Goal: Information Seeking & Learning: Check status

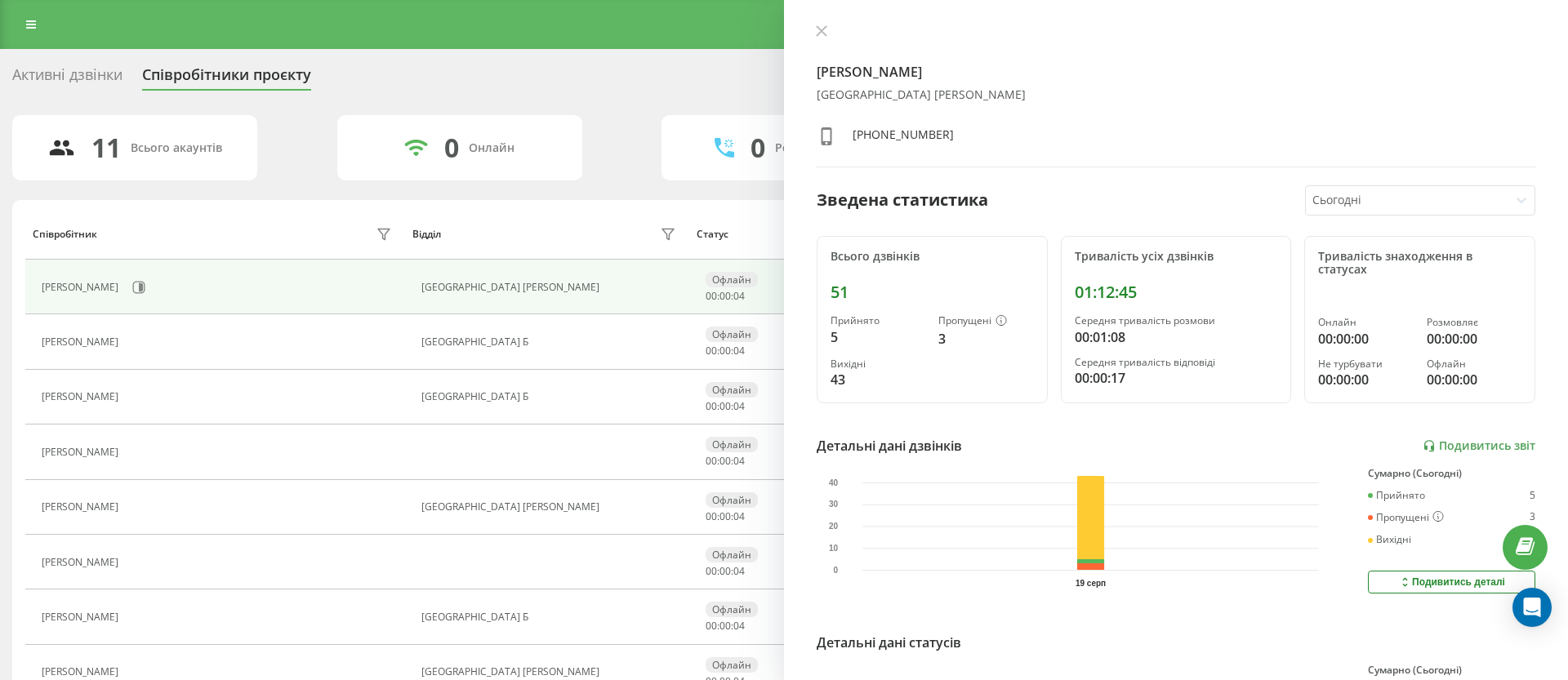
click at [1081, 282] on div "01:12:45" at bounding box center [1176, 292] width 203 height 20
click at [959, 348] on div "Прийнято 5 Пропущені 3 Вихідні 43" at bounding box center [933, 351] width 203 height 74
click at [822, 33] on icon at bounding box center [822, 31] width 10 height 10
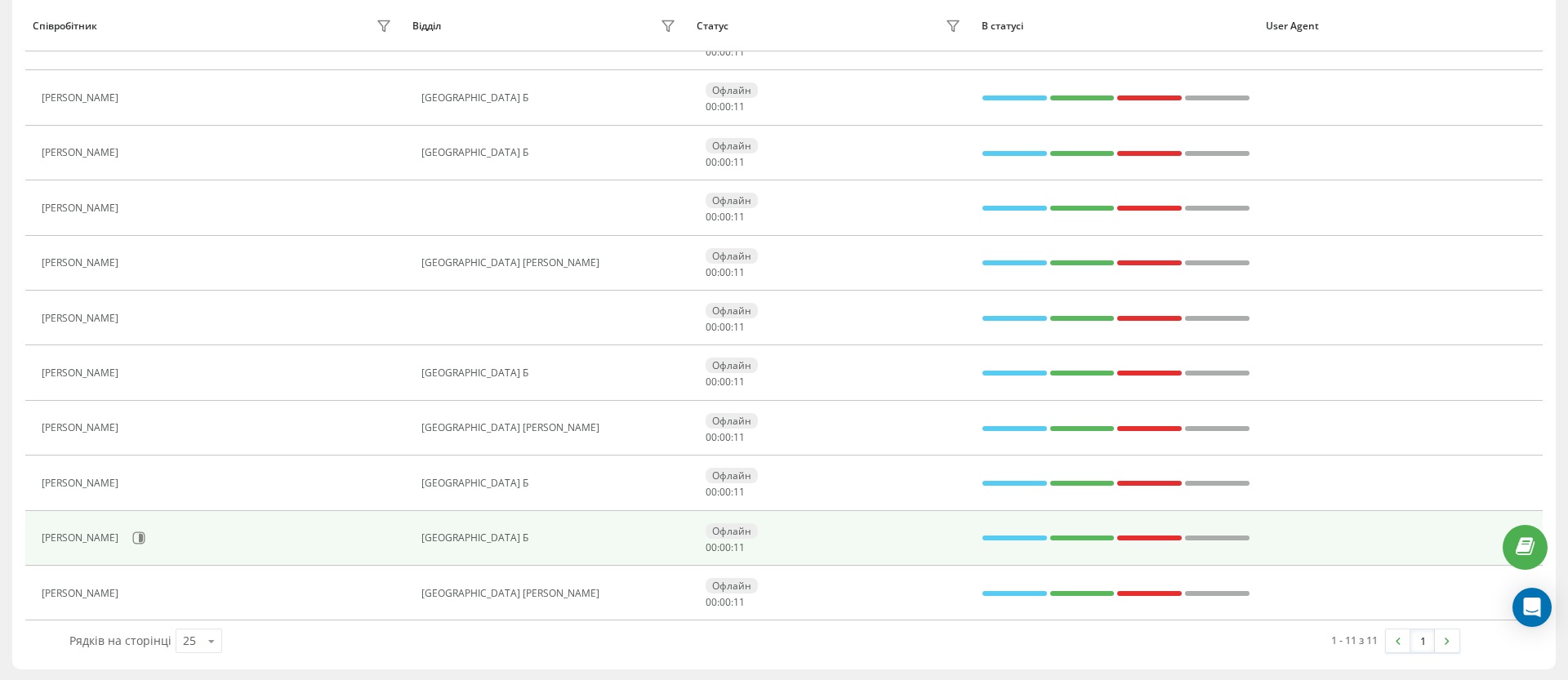
scroll to position [246, 0]
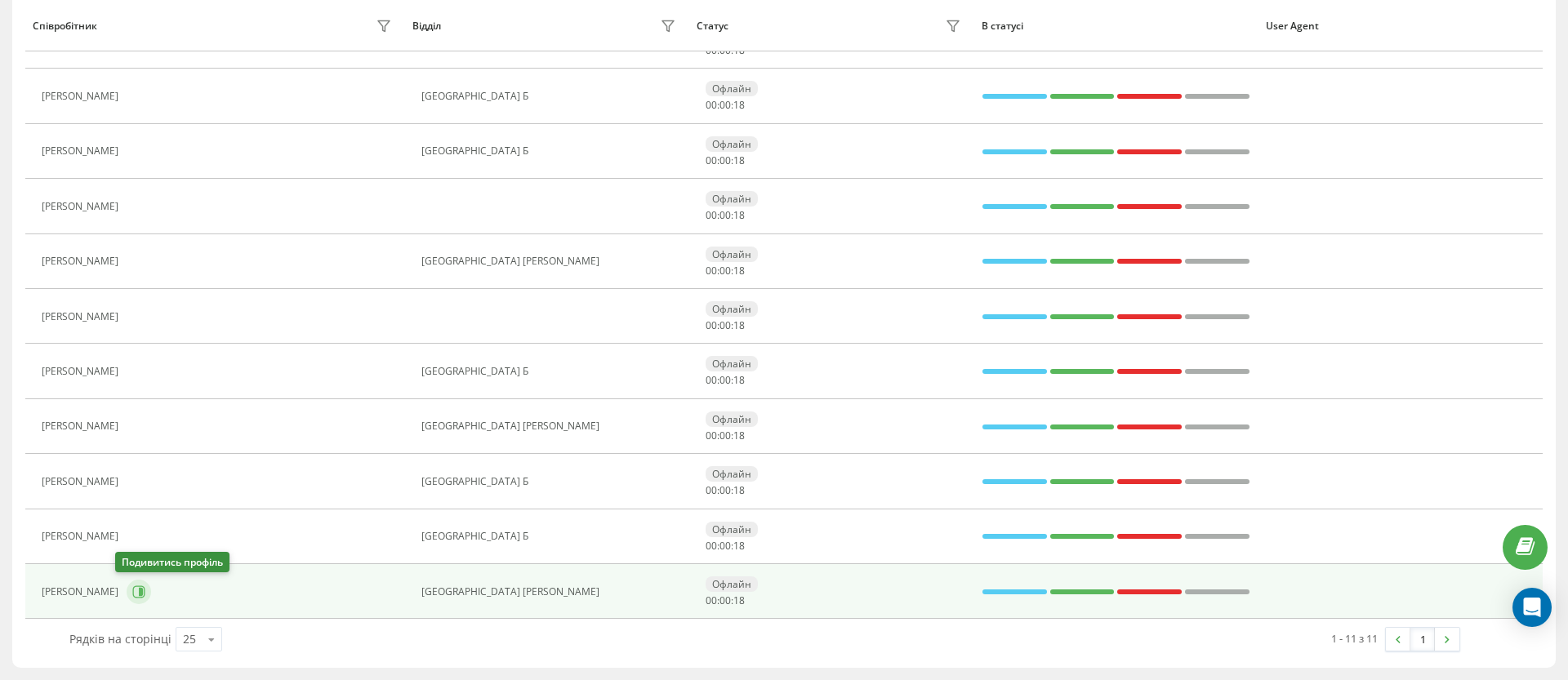
click at [126, 583] on button at bounding box center [138, 592] width 25 height 25
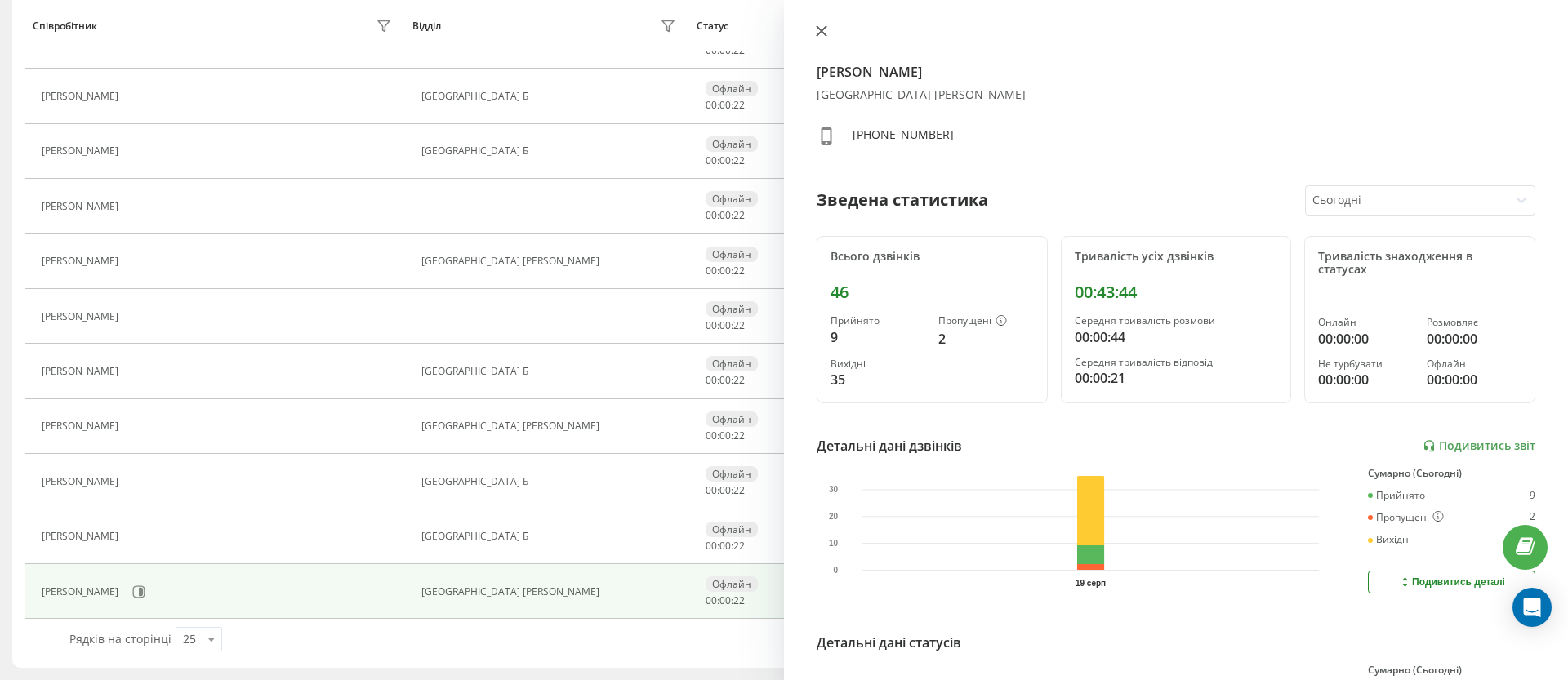
click at [819, 29] on icon at bounding box center [822, 31] width 10 height 10
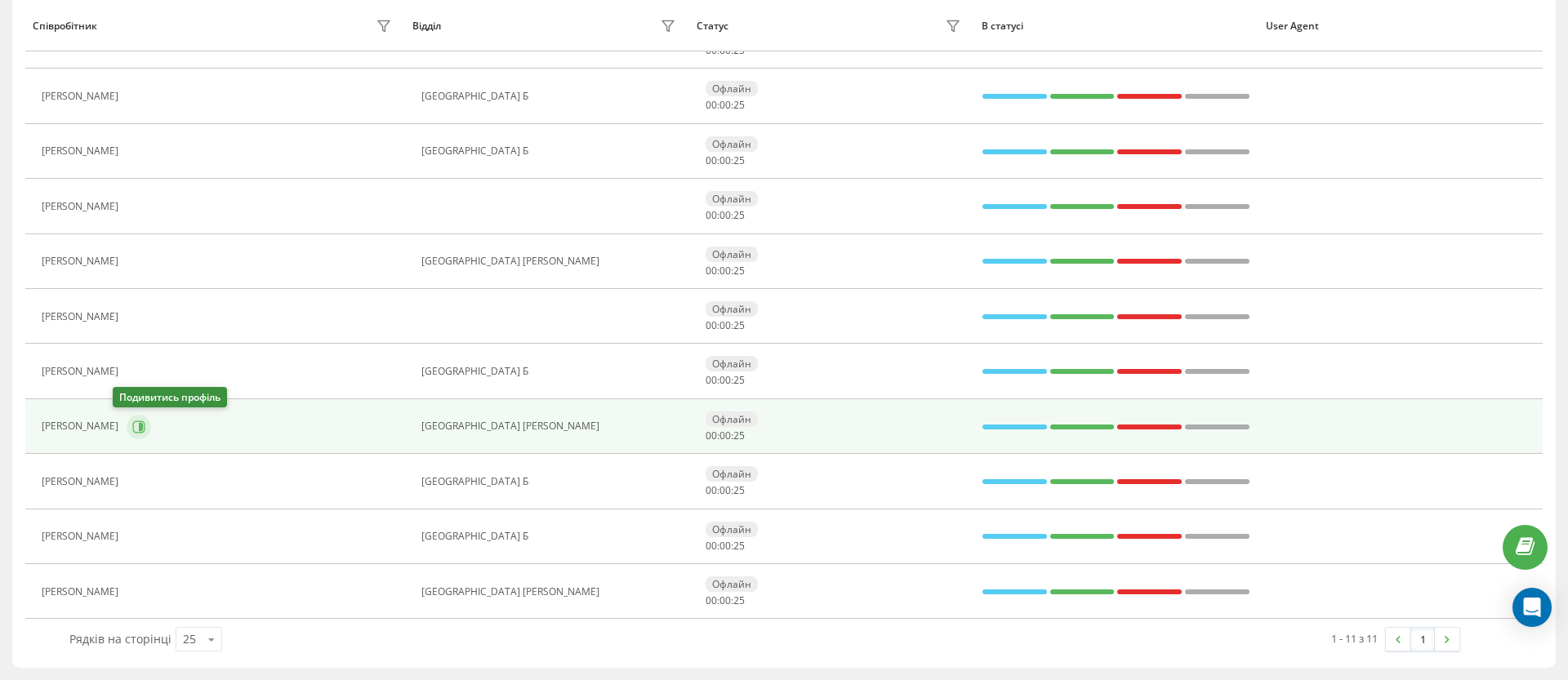
click at [132, 428] on icon at bounding box center [138, 426] width 13 height 13
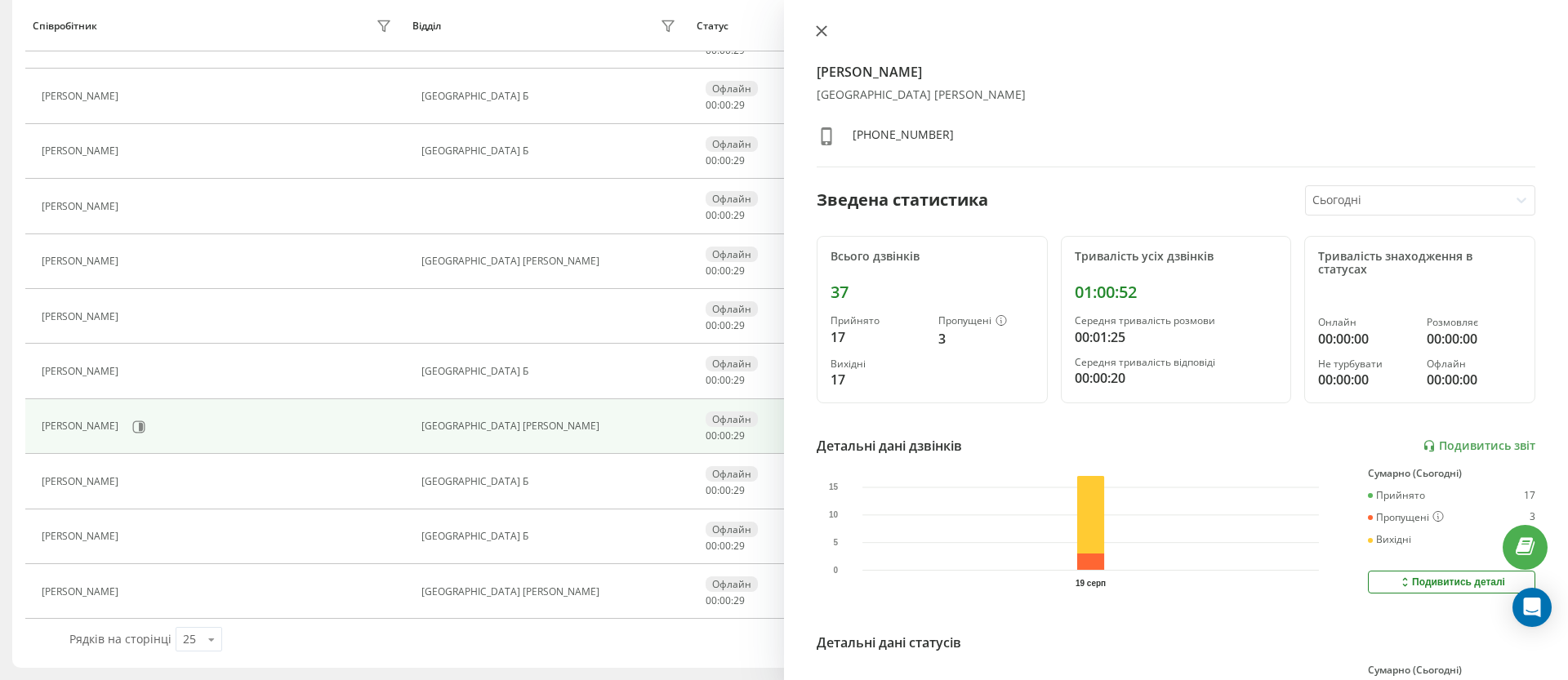
click at [820, 31] on icon at bounding box center [822, 31] width 10 height 10
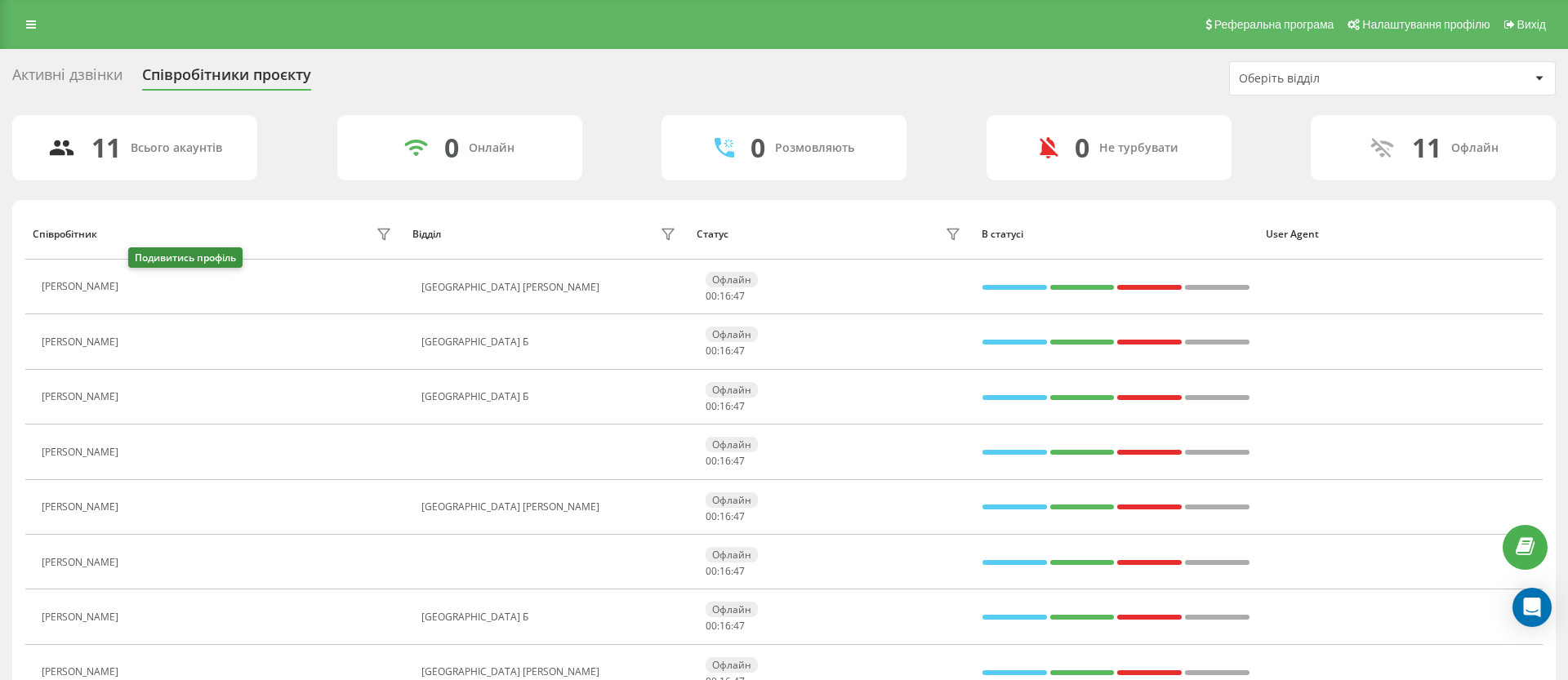
click at [130, 283] on button at bounding box center [136, 288] width 20 height 23
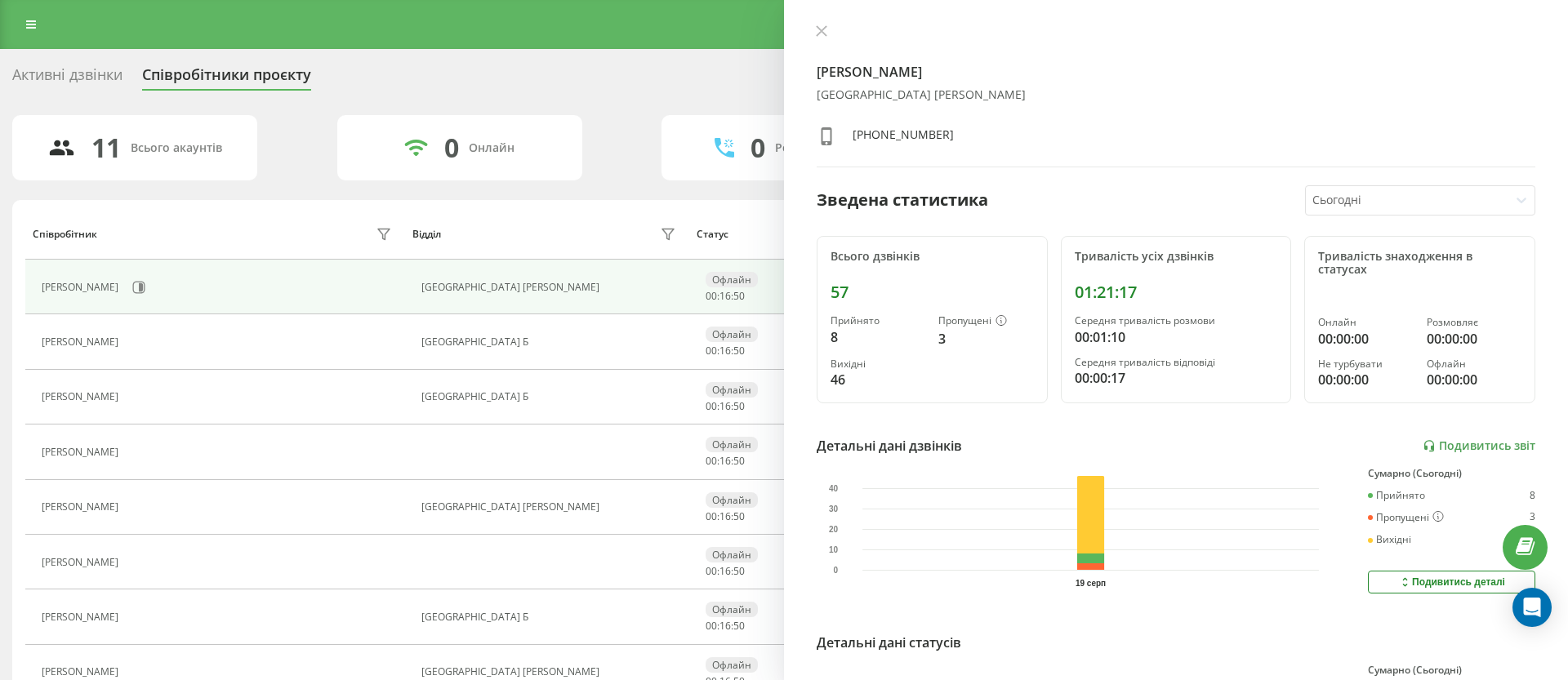
click at [835, 25] on div at bounding box center [1176, 33] width 718 height 17
click at [816, 31] on icon at bounding box center [822, 32] width 12 height 12
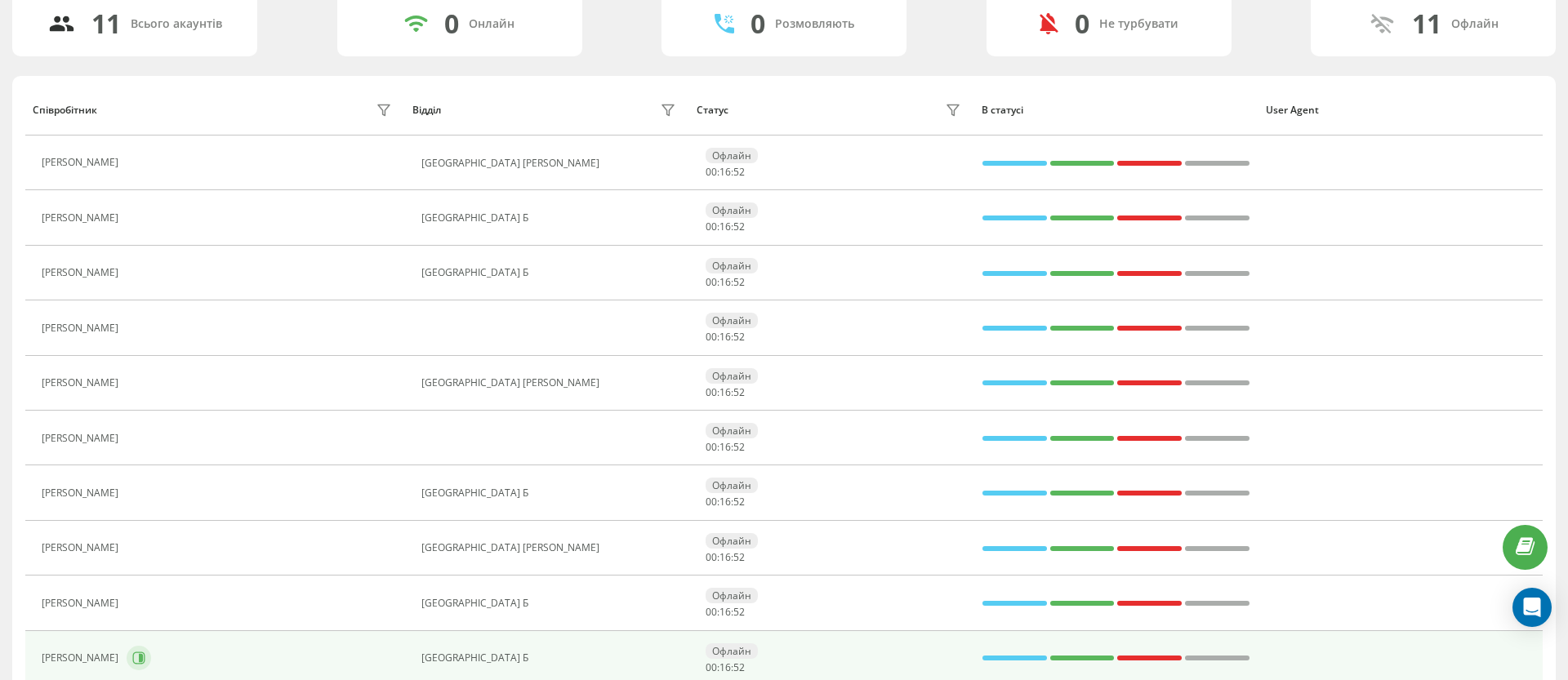
scroll to position [246, 0]
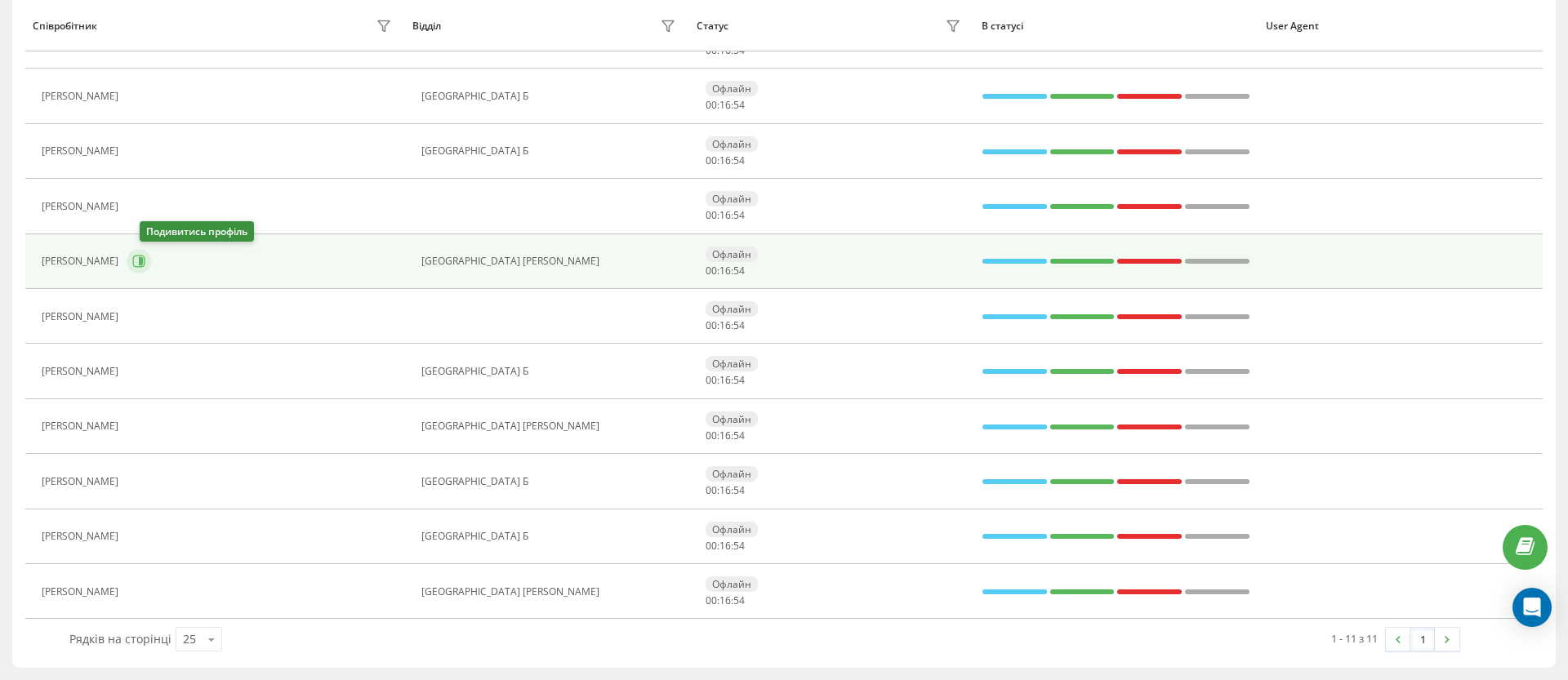
click at [143, 261] on icon at bounding box center [141, 262] width 4 height 8
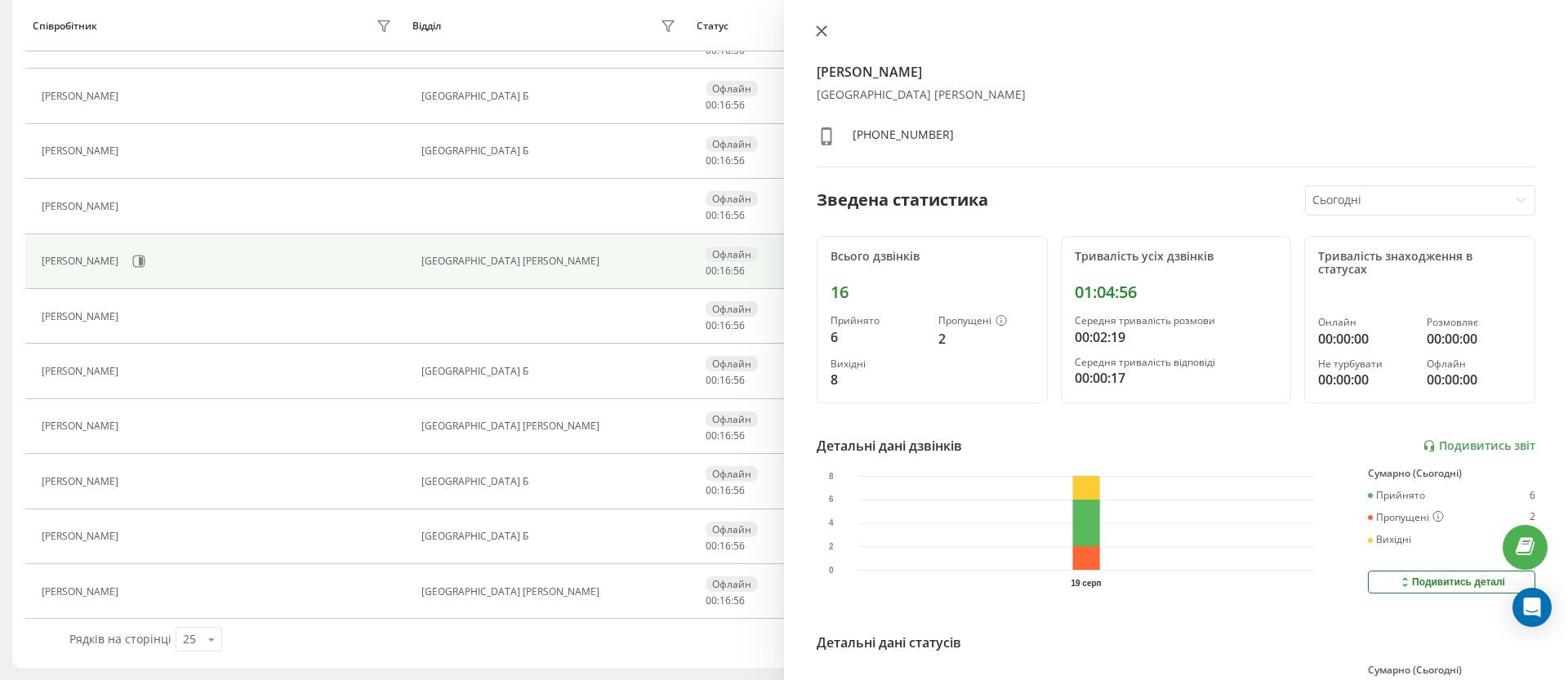
click at [819, 26] on icon at bounding box center [822, 32] width 12 height 12
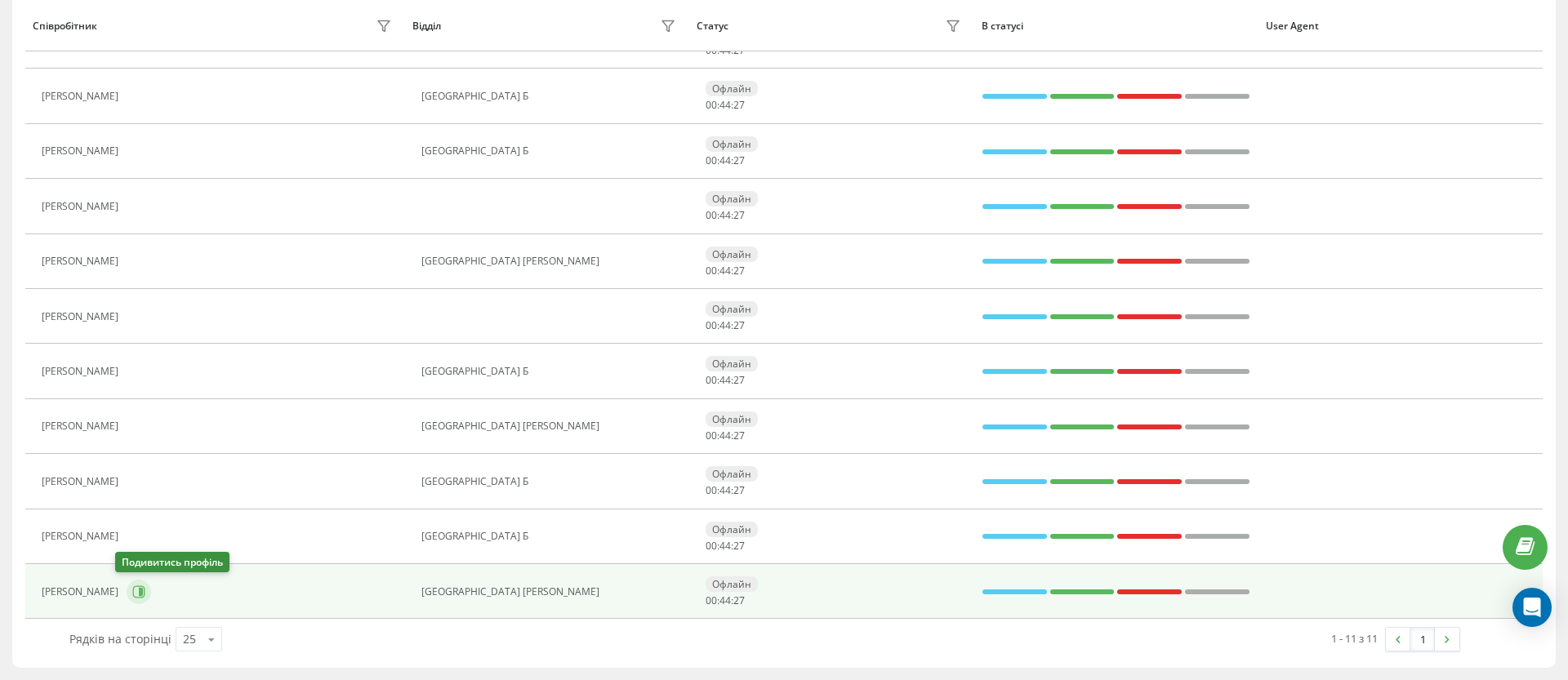
click at [132, 589] on icon at bounding box center [138, 591] width 13 height 13
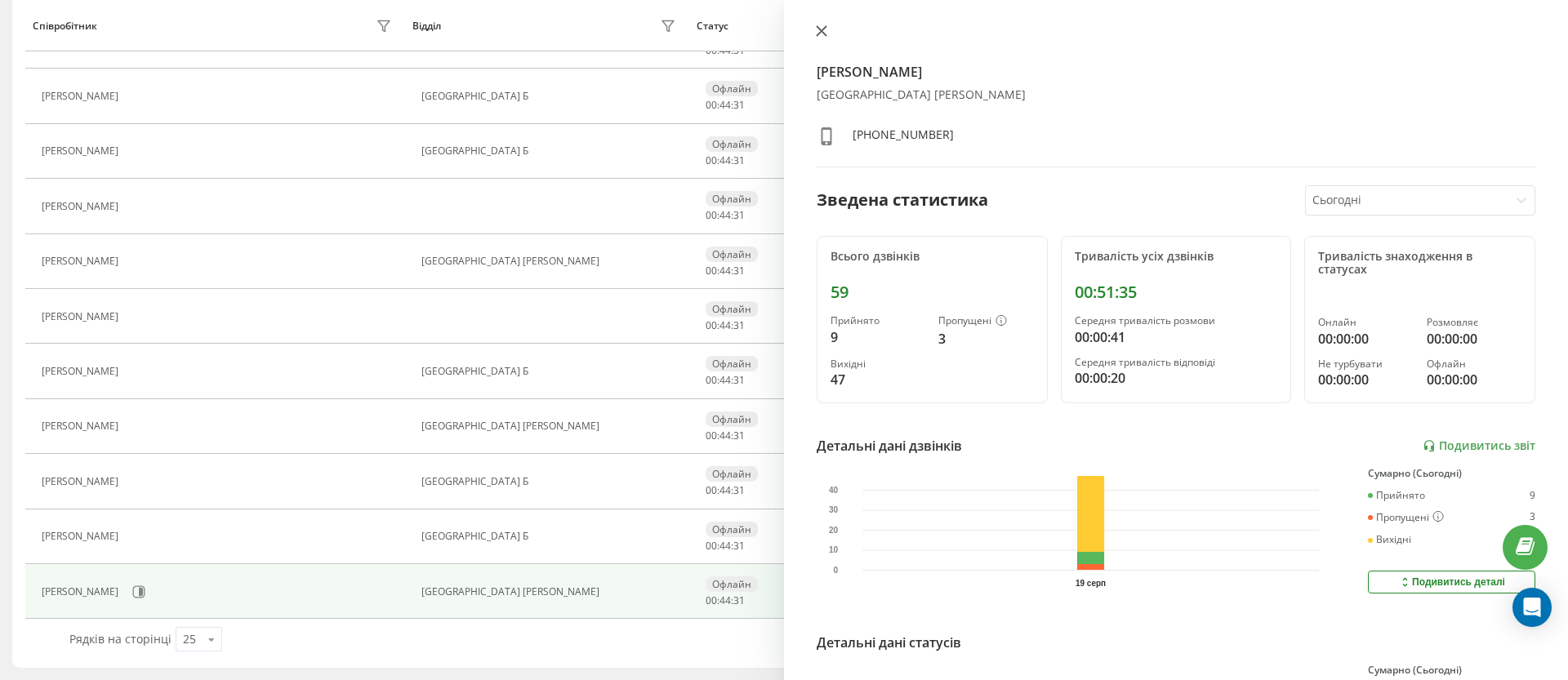
click at [822, 31] on icon at bounding box center [822, 31] width 10 height 10
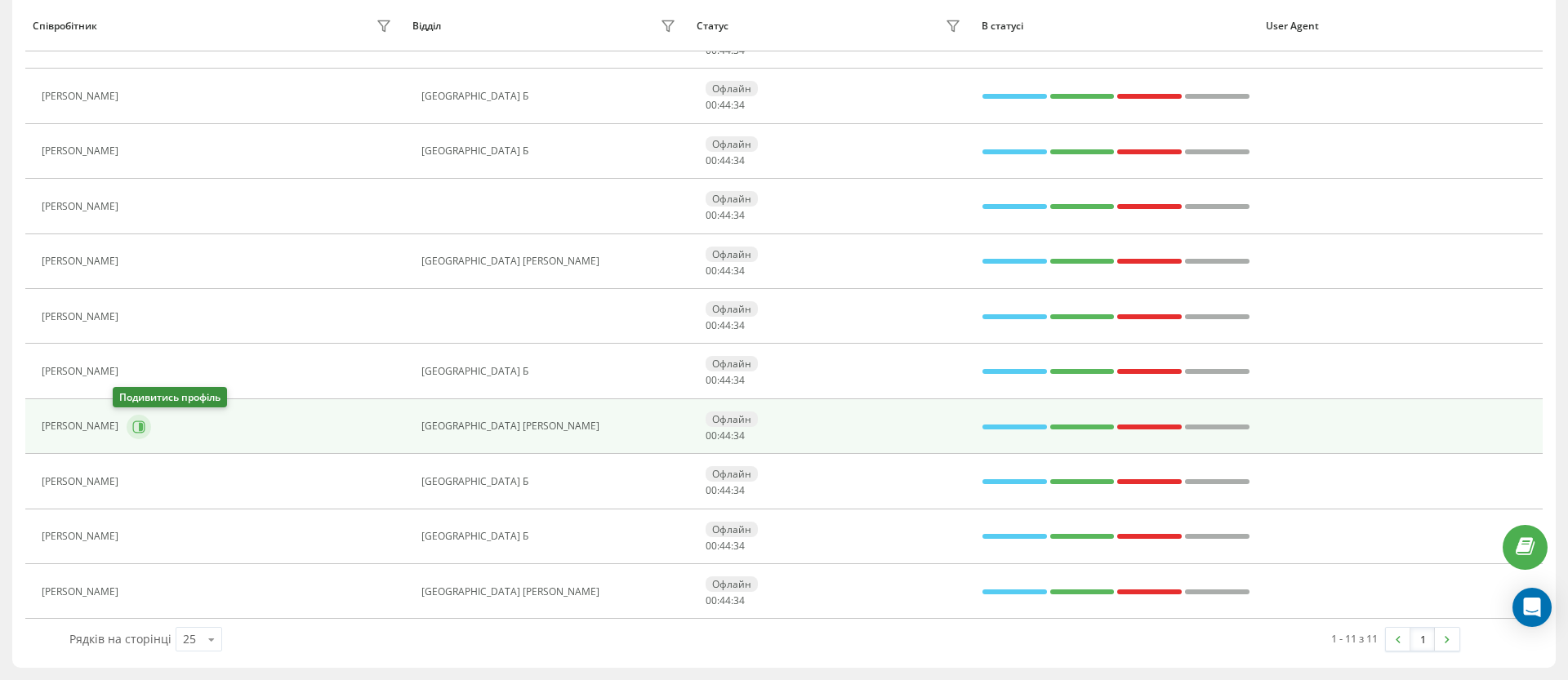
click at [139, 424] on icon at bounding box center [141, 426] width 4 height 8
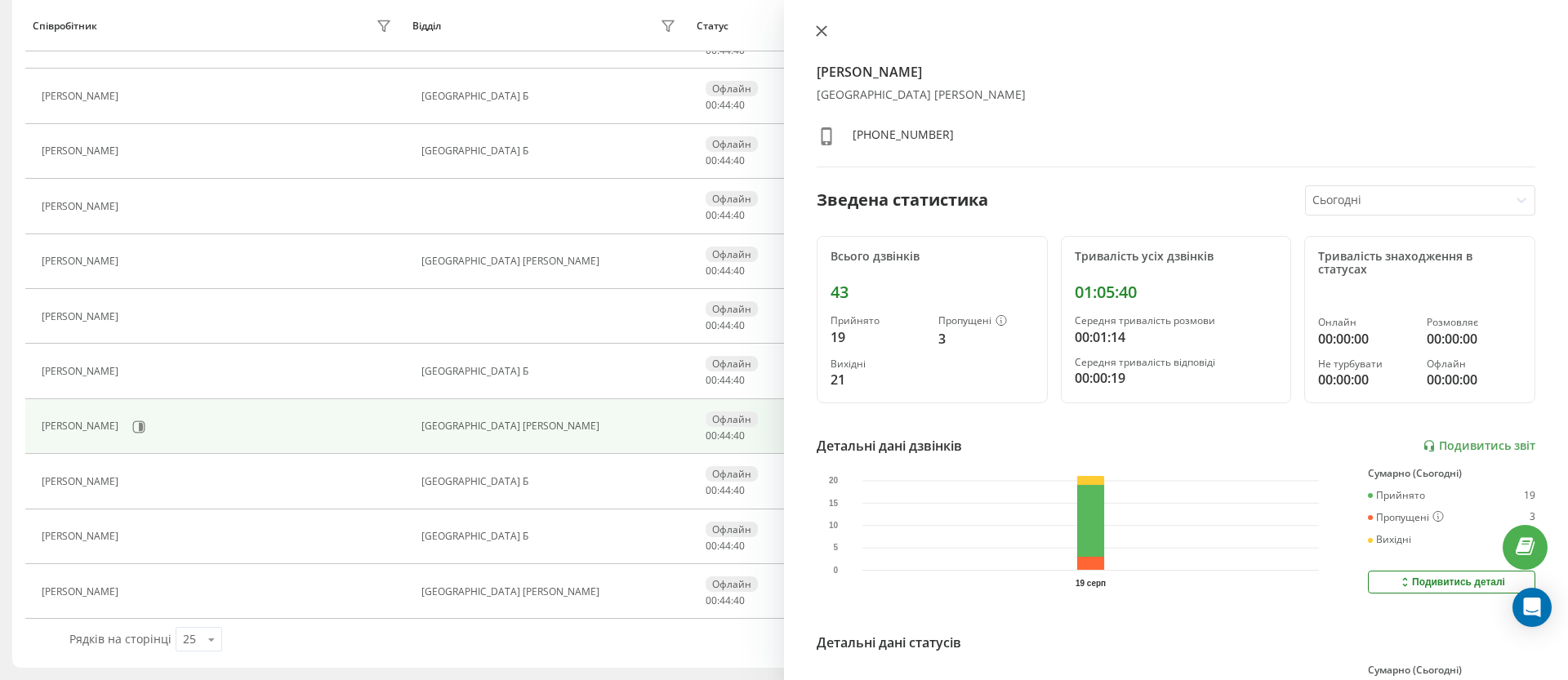
click at [822, 31] on icon at bounding box center [822, 31] width 10 height 10
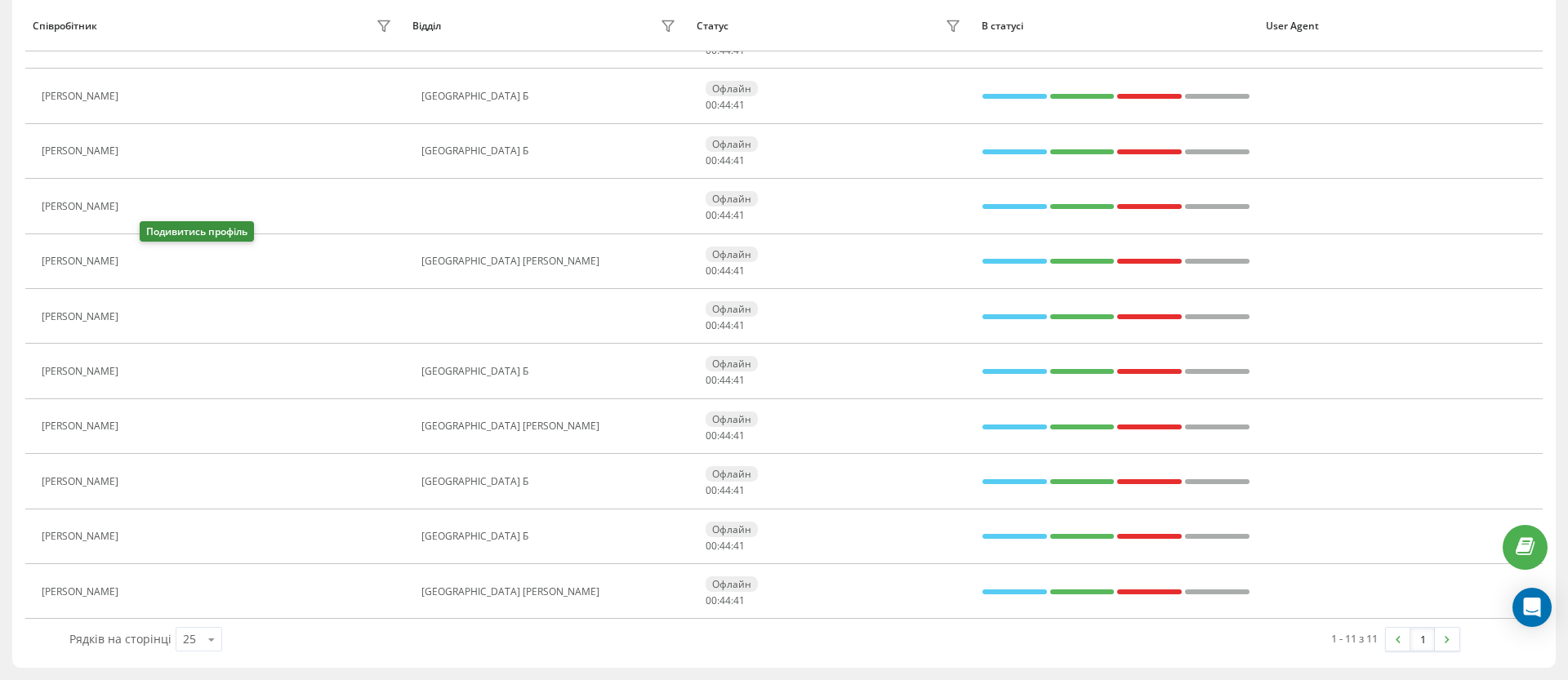
click at [143, 263] on icon at bounding box center [136, 261] width 13 height 13
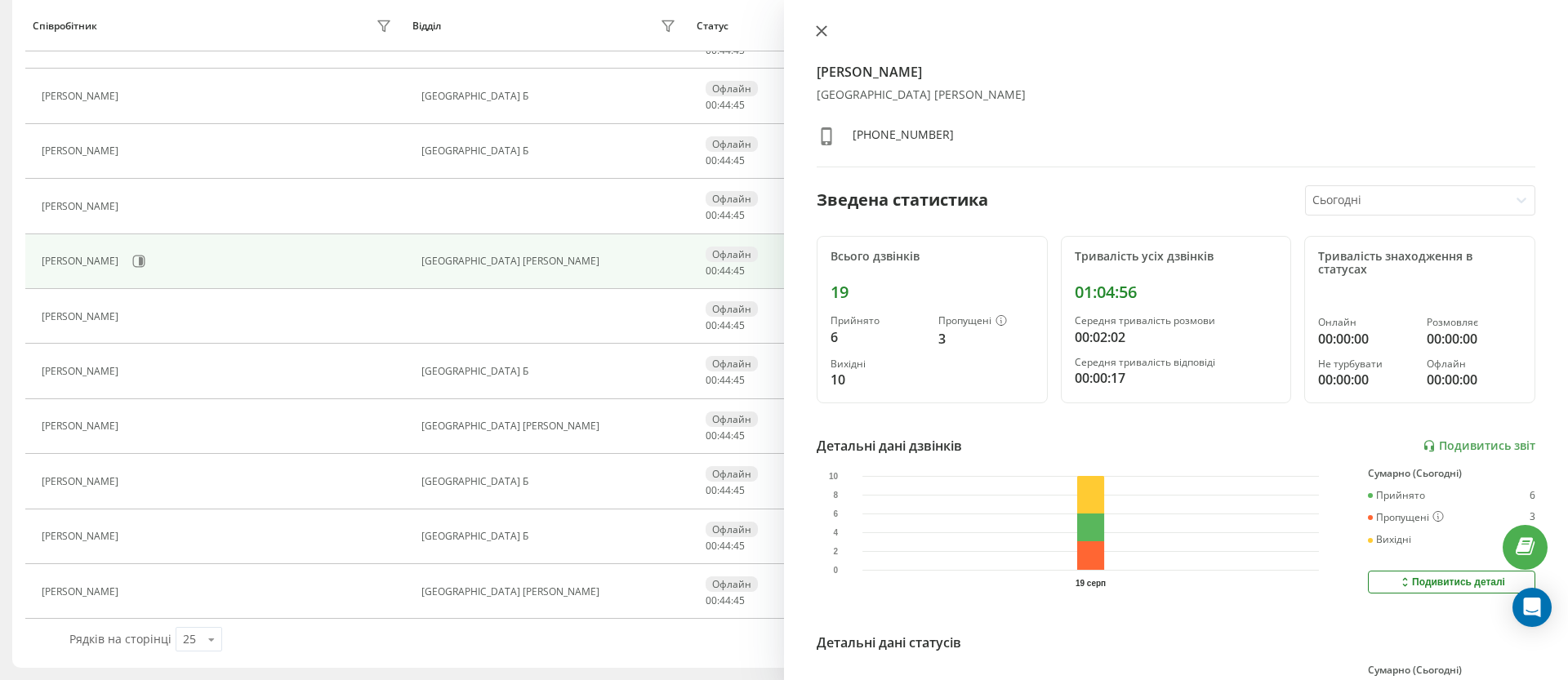
click at [822, 33] on icon at bounding box center [822, 31] width 10 height 10
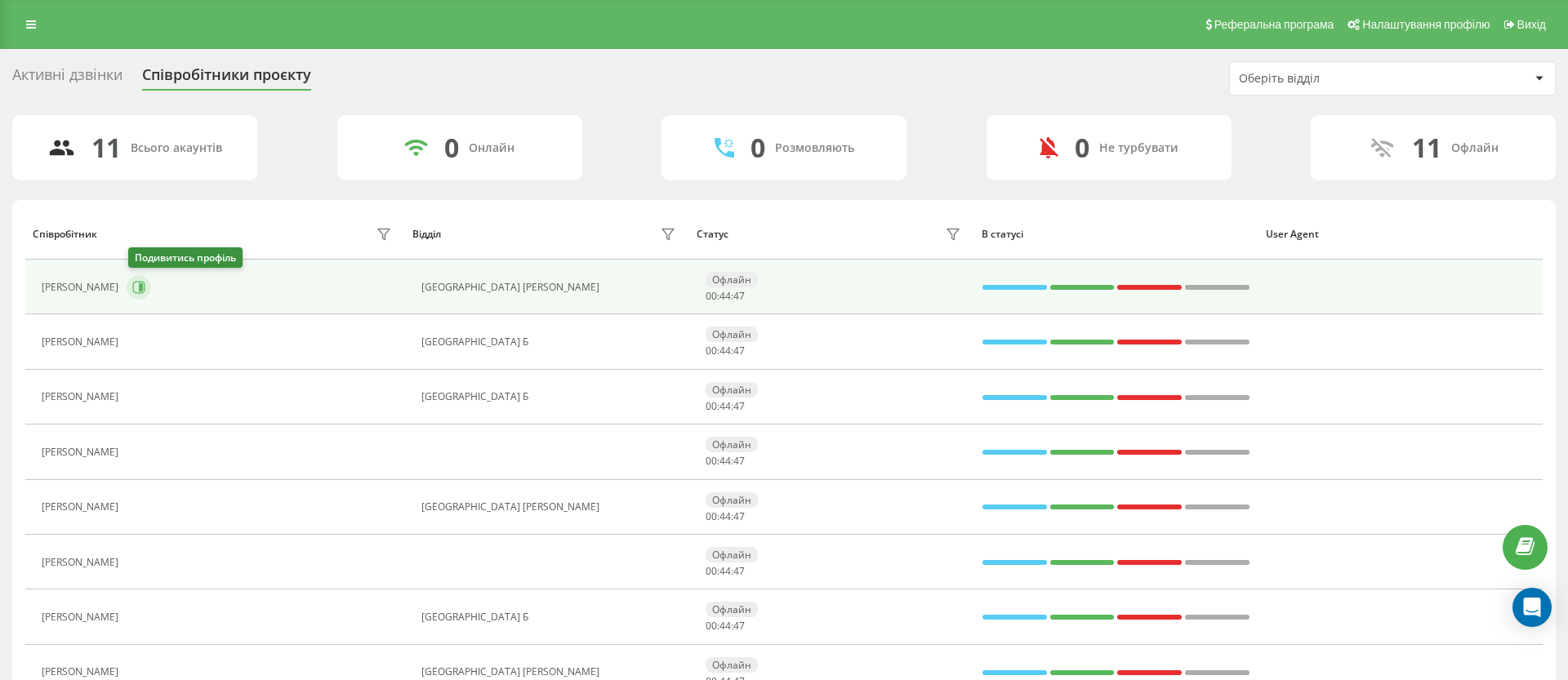
click at [129, 287] on button at bounding box center [138, 287] width 25 height 25
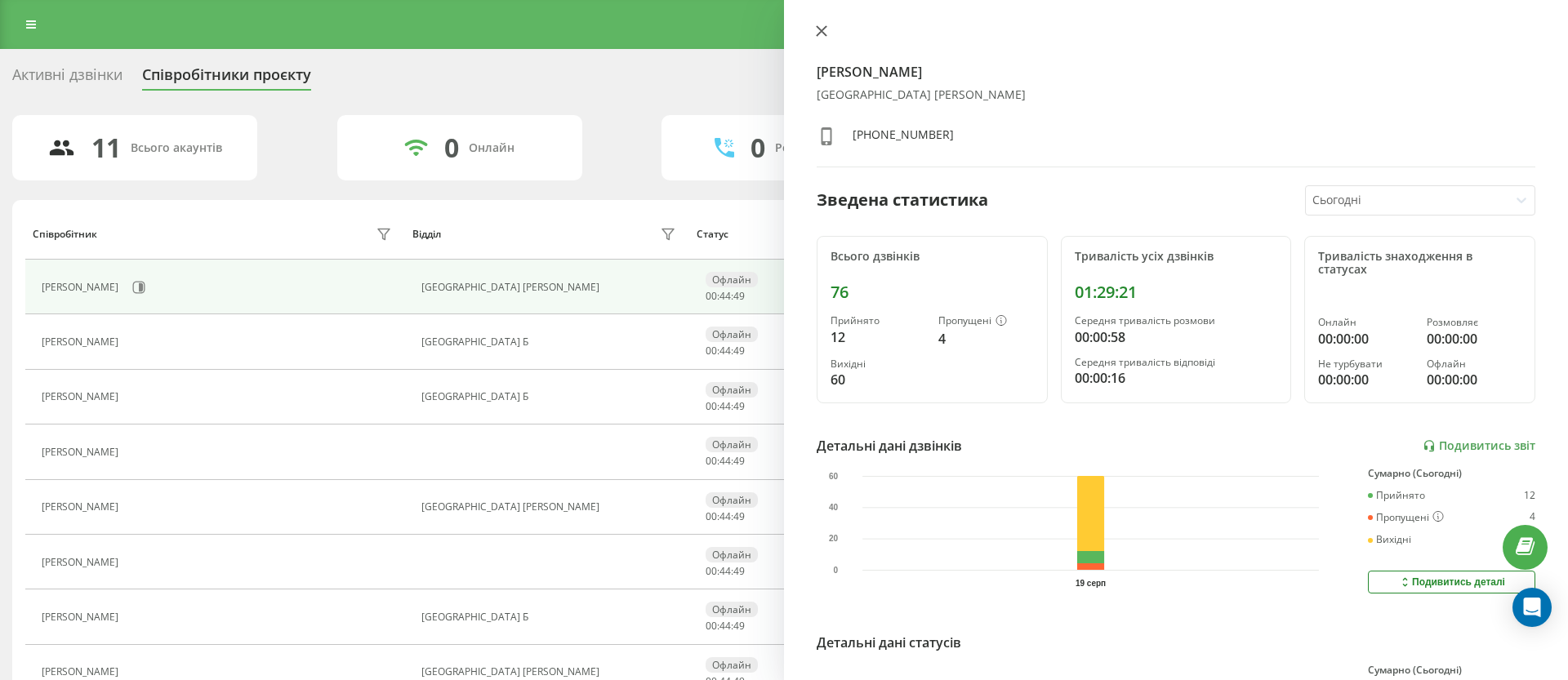
click at [819, 28] on icon at bounding box center [822, 31] width 10 height 10
